Goal: Task Accomplishment & Management: Manage account settings

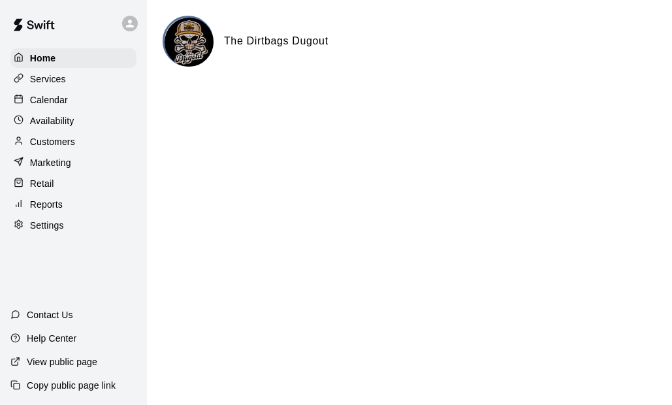
click at [55, 125] on p "Availability" at bounding box center [52, 120] width 44 height 13
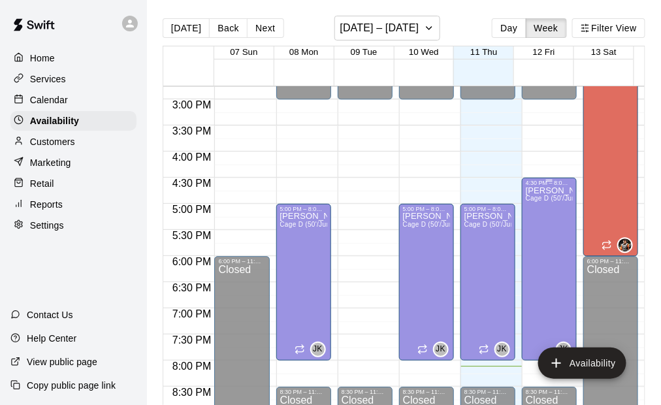
scroll to position [789, 0]
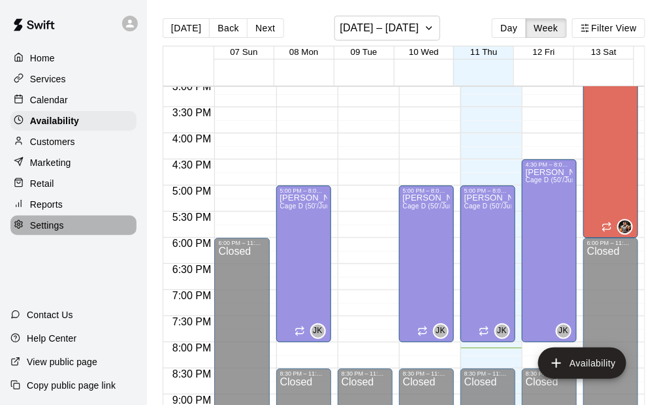
click at [54, 232] on p "Settings" at bounding box center [47, 225] width 34 height 13
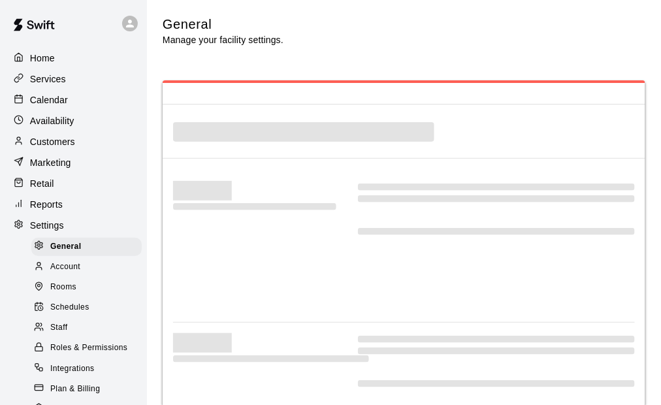
select select "**"
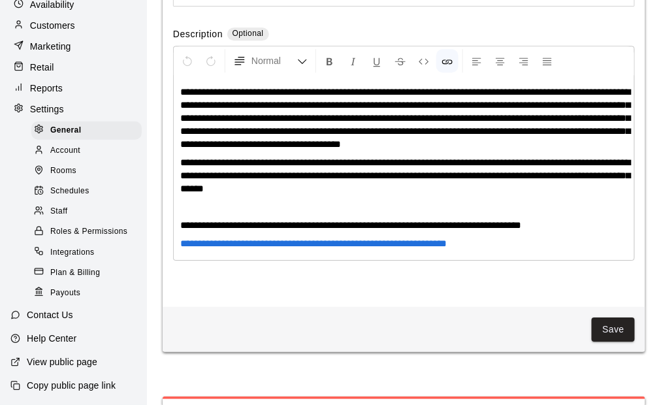
scroll to position [3228, 0]
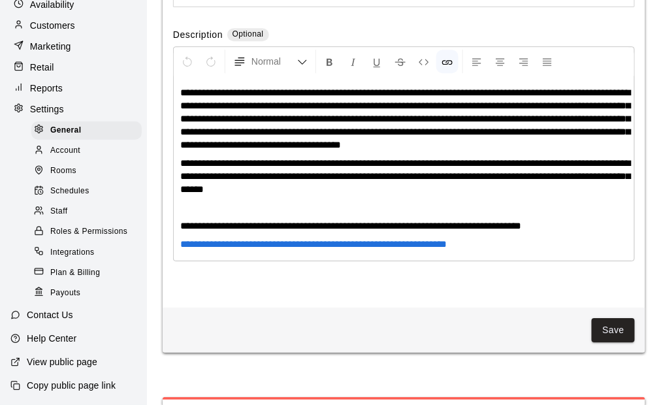
click at [84, 228] on span "Roles & Permissions" at bounding box center [88, 231] width 77 height 13
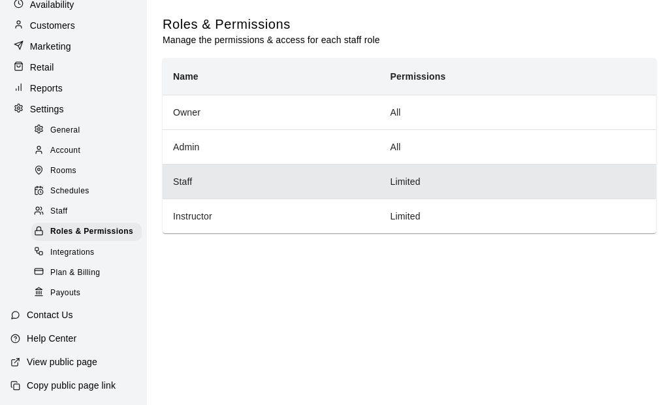
click at [245, 182] on th "Staff" at bounding box center [271, 181] width 217 height 35
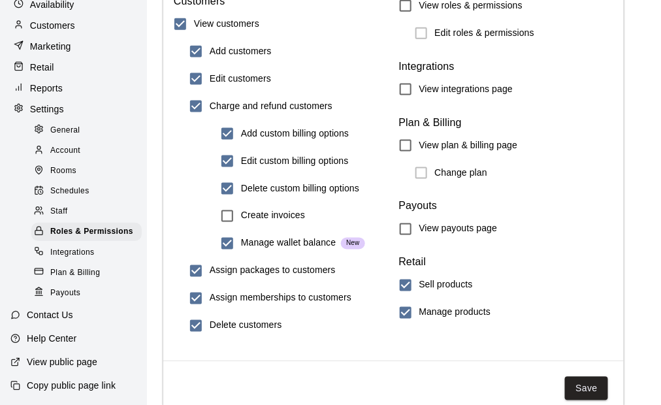
scroll to position [1561, 0]
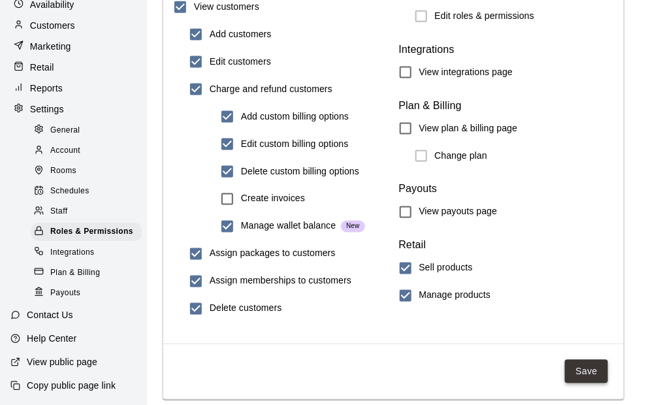
click at [600, 365] on button "Save" at bounding box center [586, 372] width 43 height 24
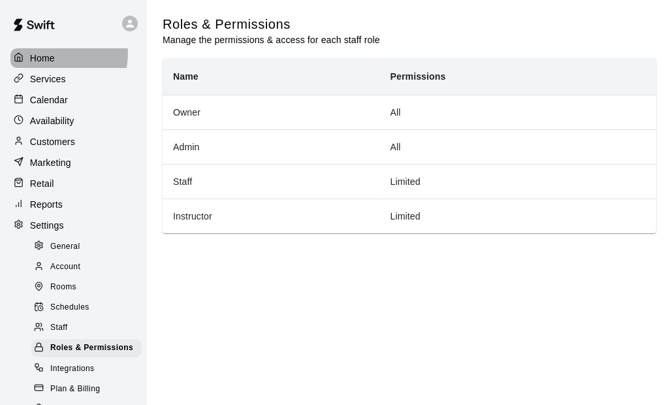
click at [53, 53] on p "Home" at bounding box center [42, 58] width 25 height 13
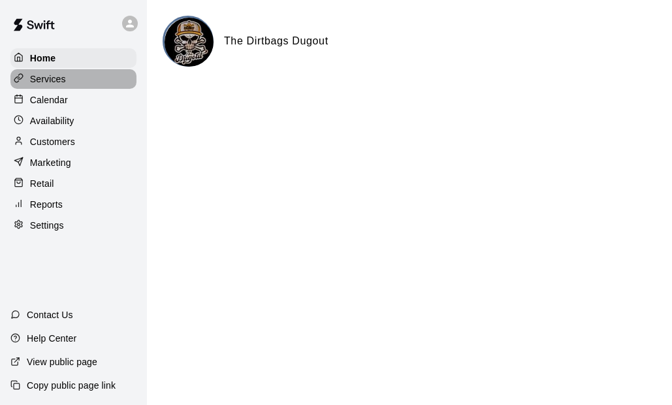
click at [45, 78] on p "Services" at bounding box center [48, 78] width 36 height 13
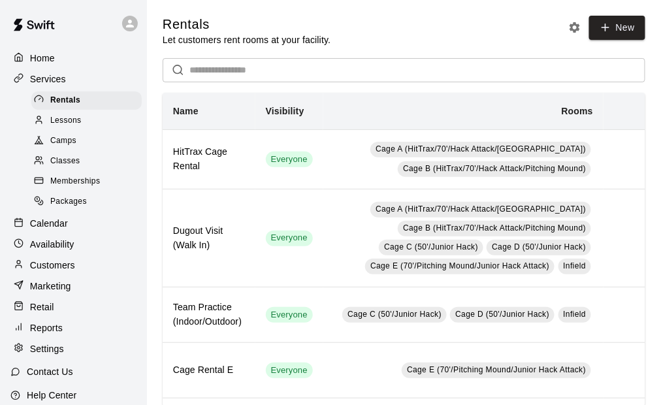
click at [80, 208] on span "Packages" at bounding box center [68, 201] width 37 height 13
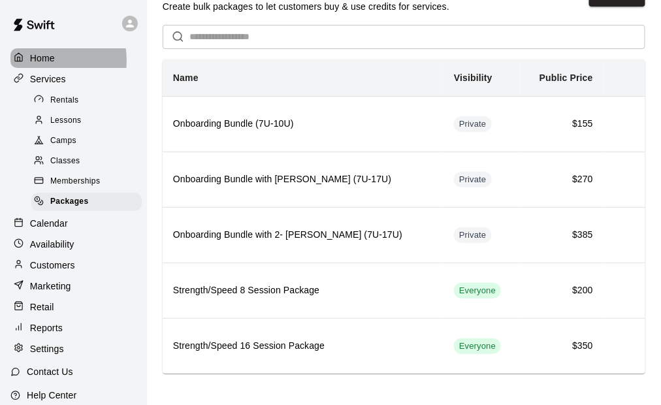
click at [46, 60] on p "Home" at bounding box center [42, 58] width 25 height 13
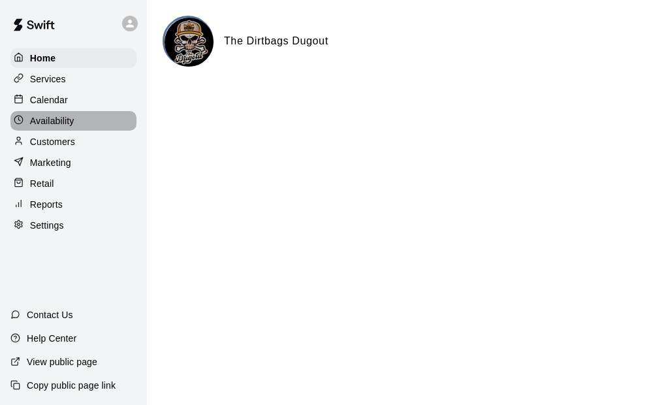
click at [61, 124] on p "Availability" at bounding box center [52, 120] width 44 height 13
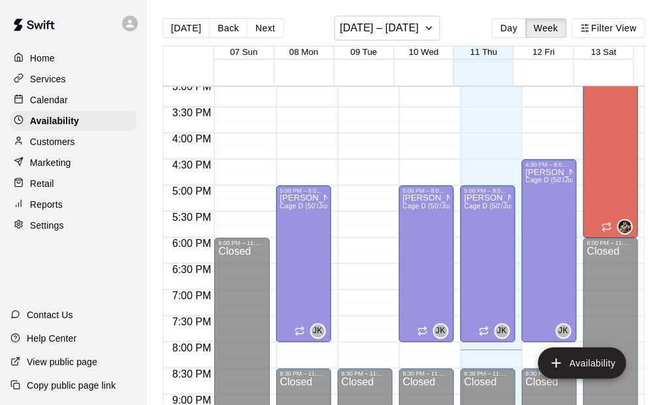
scroll to position [724, 0]
